Goal: Transaction & Acquisition: Purchase product/service

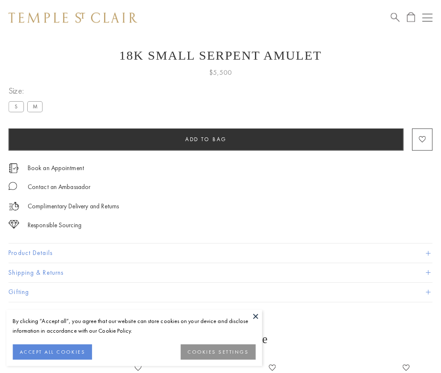
scroll to position [34, 0]
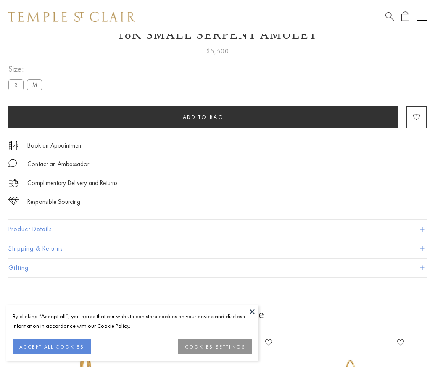
click at [203, 117] on span "Add to bag" at bounding box center [203, 116] width 41 height 7
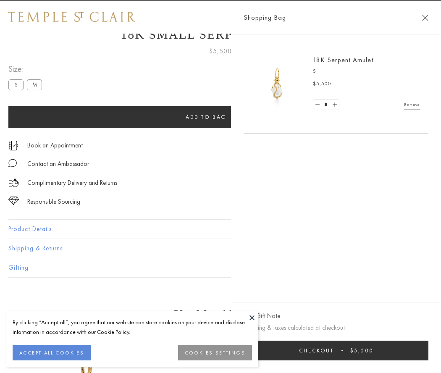
click at [346, 350] on button "Checkout $5,500" at bounding box center [336, 351] width 185 height 20
